Goal: Task Accomplishment & Management: Use online tool/utility

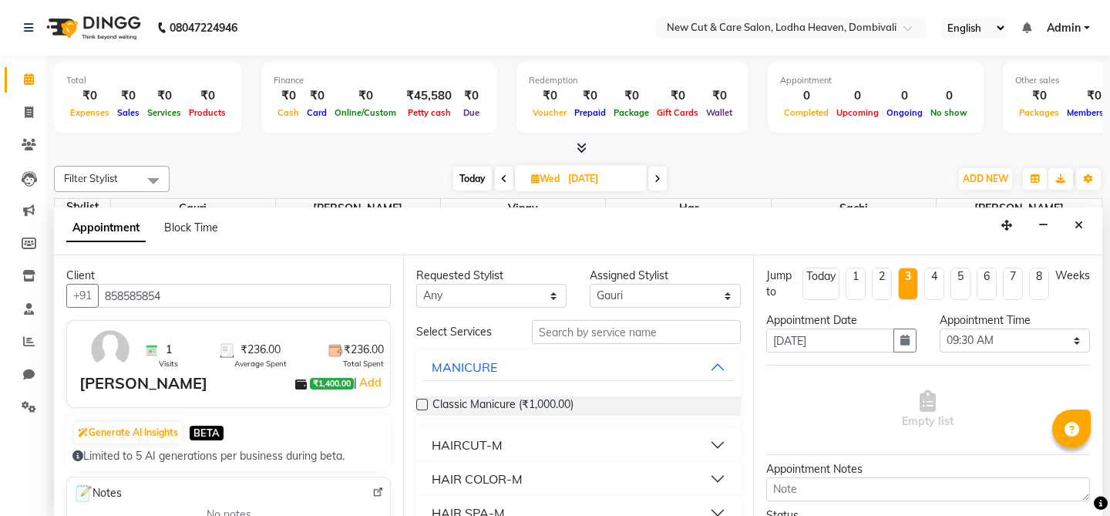
select select "15014"
select select "570"
select select "tentative"
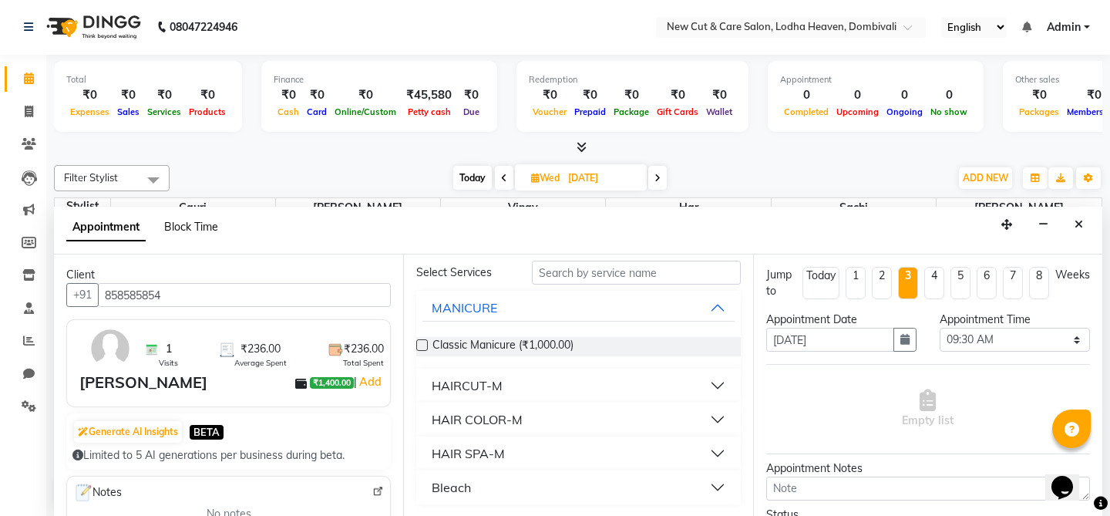
click at [191, 229] on span "Block Time" at bounding box center [191, 227] width 54 height 14
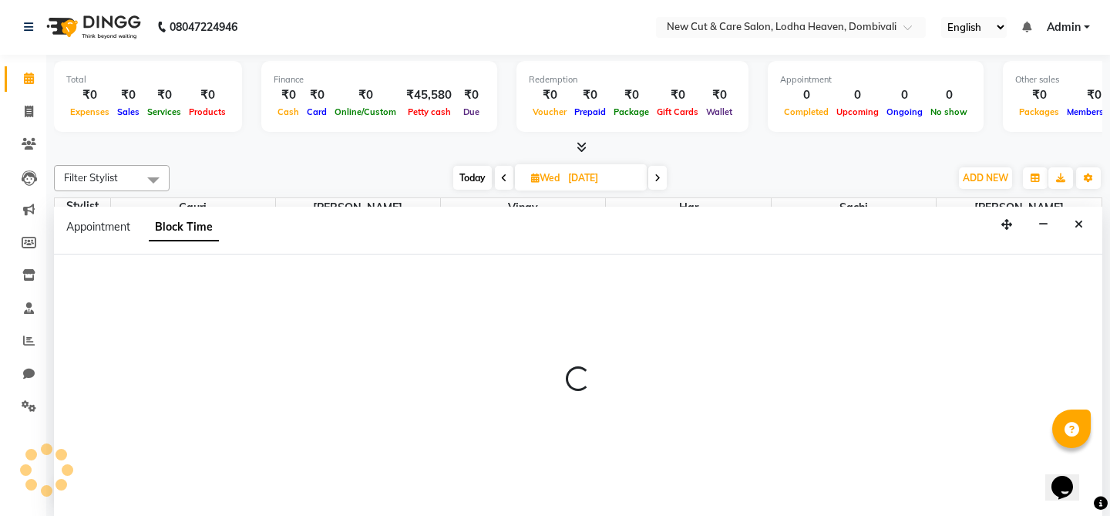
scroll to position [272, 0]
select select "15014"
select select "570"
select select "585"
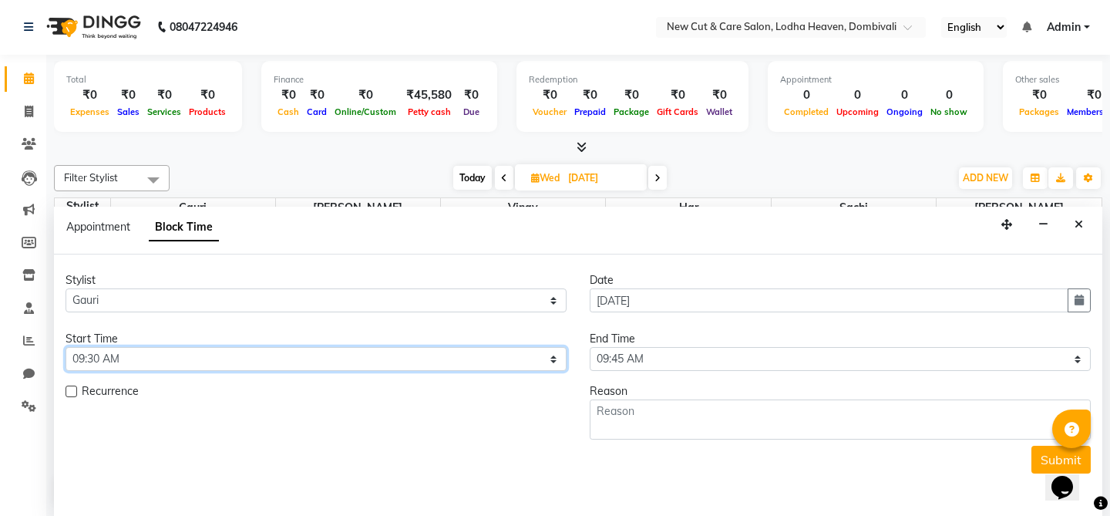
click at [466, 358] on select "Select 09:00 AM 09:15 AM 09:30 AM 09:45 AM 10:00 AM 10:15 AM 10:30 AM 10:45 AM …" at bounding box center [316, 359] width 501 height 24
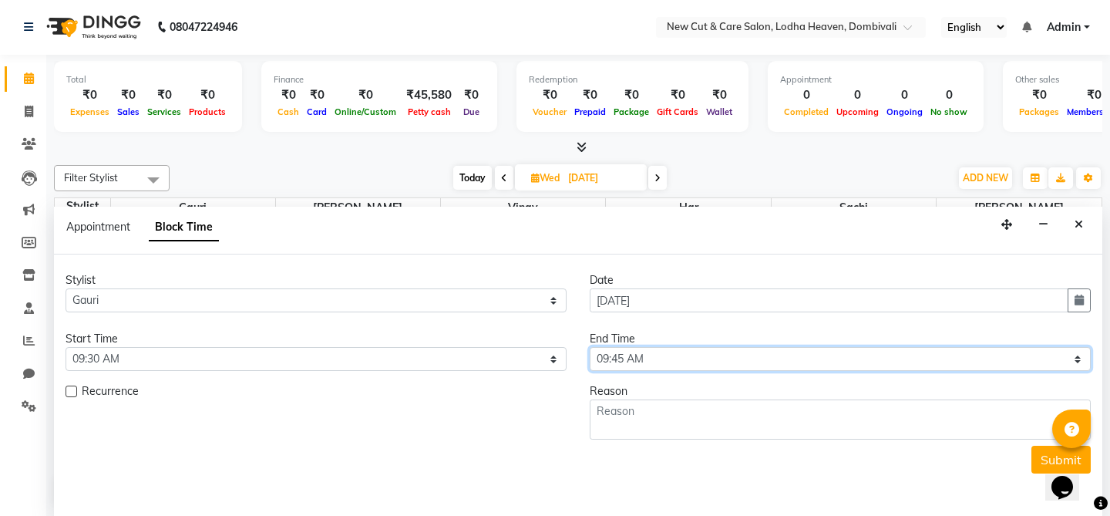
click at [657, 355] on select "Select 09:00 AM 09:15 AM 09:30 AM 09:45 AM 10:00 AM 10:15 AM 10:30 AM 10:45 AM …" at bounding box center [840, 359] width 501 height 24
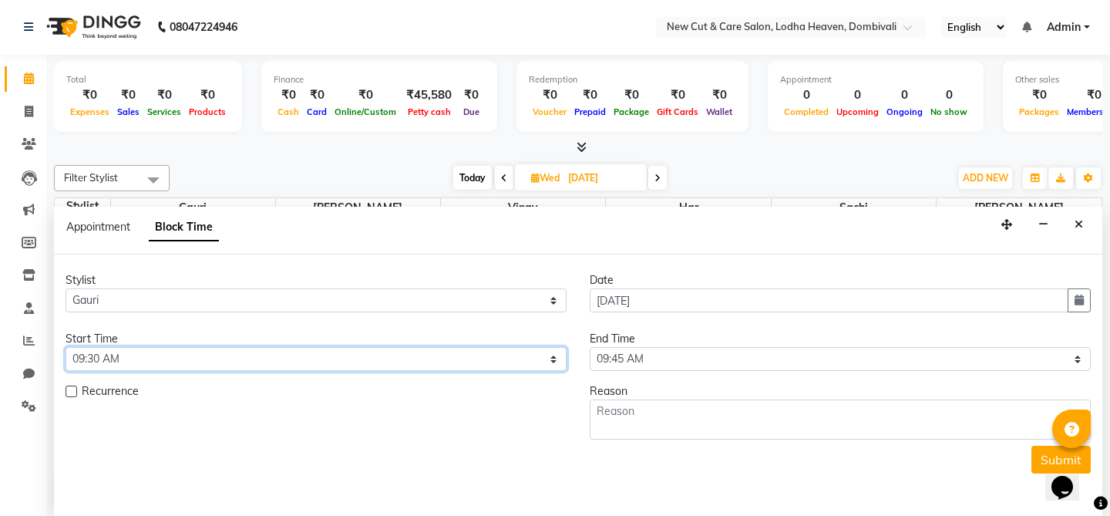
click at [264, 366] on select "Select 09:00 AM 09:15 AM 09:30 AM 09:45 AM 10:00 AM 10:15 AM 10:30 AM 10:45 AM …" at bounding box center [316, 359] width 501 height 24
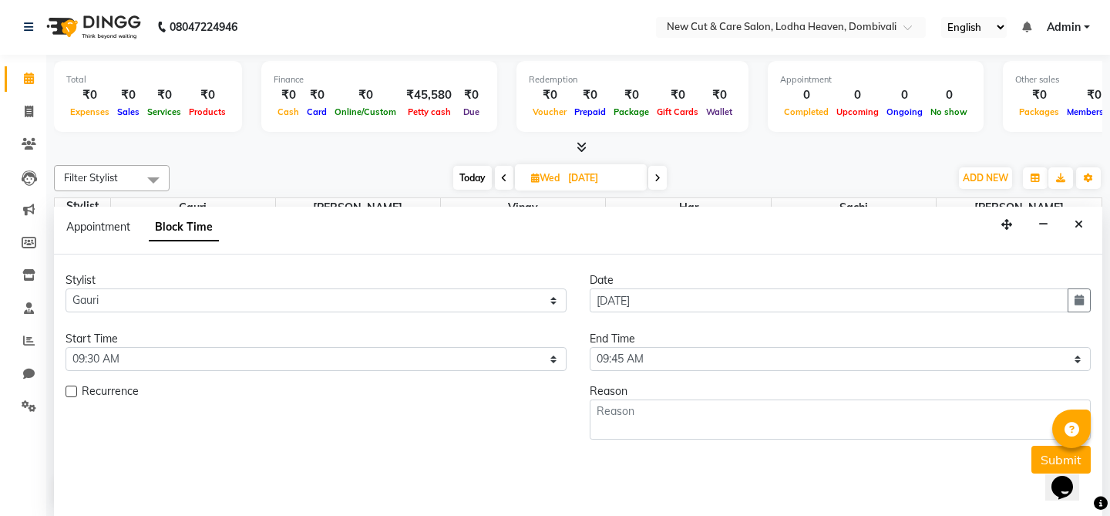
click at [640, 455] on div "Submit" at bounding box center [578, 459] width 1025 height 28
